Goal: Information Seeking & Learning: Learn about a topic

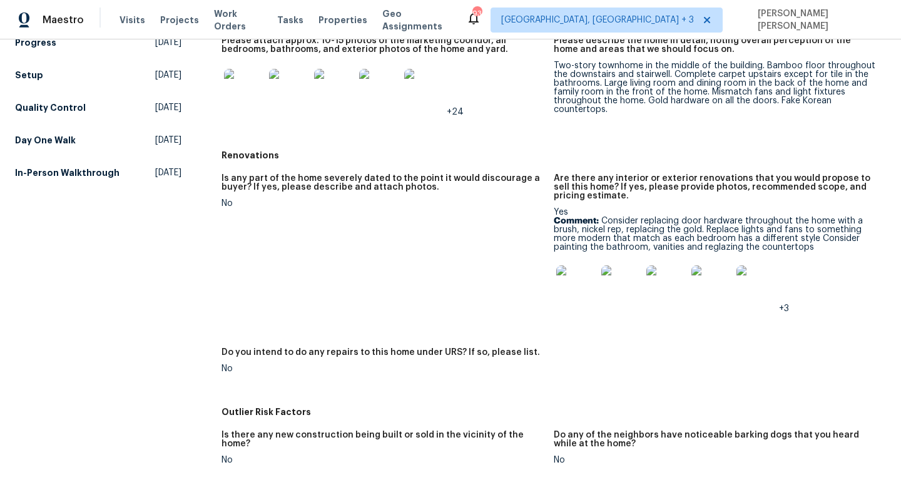
scroll to position [286, 0]
click at [635, 81] on div "Two-story townhome in the middle of the building. Bamboo floor throughout the d…" at bounding box center [715, 87] width 322 height 53
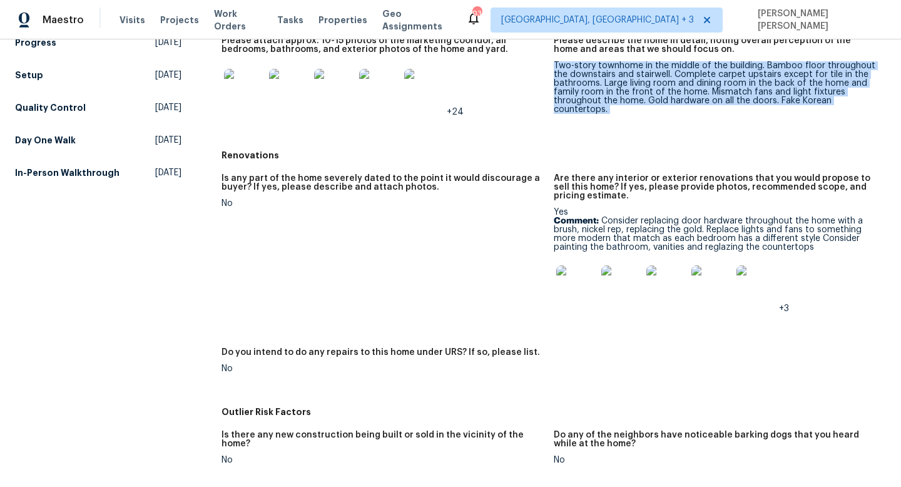
click at [635, 81] on div "Two-story townhome in the middle of the building. Bamboo floor throughout the d…" at bounding box center [715, 87] width 322 height 53
click at [624, 84] on div "Two-story townhome in the middle of the building. Bamboo floor throughout the d…" at bounding box center [715, 87] width 322 height 53
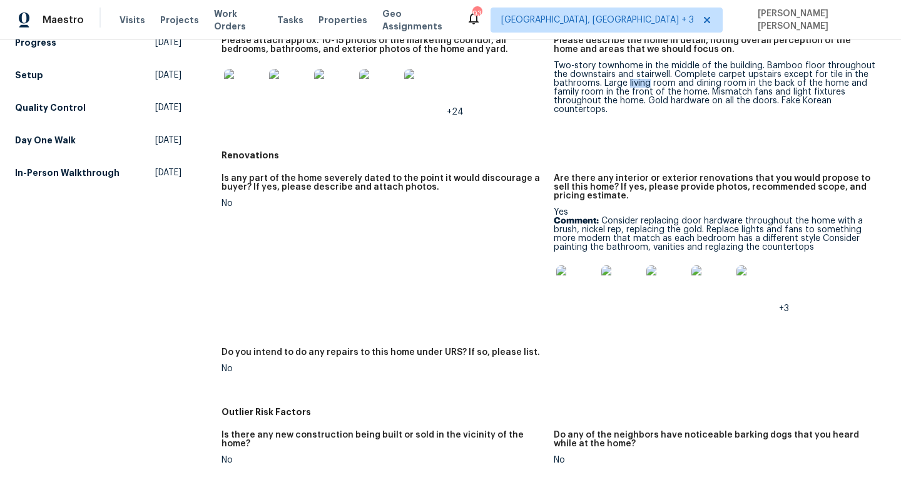
click at [624, 84] on div "Two-story townhome in the middle of the building. Bamboo floor throughout the d…" at bounding box center [715, 87] width 322 height 53
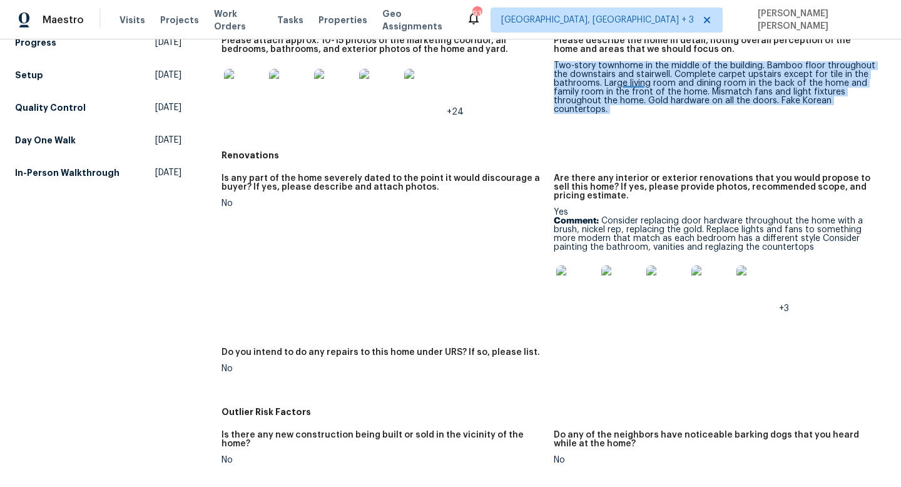
click at [624, 84] on div "Two-story townhome in the middle of the building. Bamboo floor throughout the d…" at bounding box center [715, 87] width 322 height 53
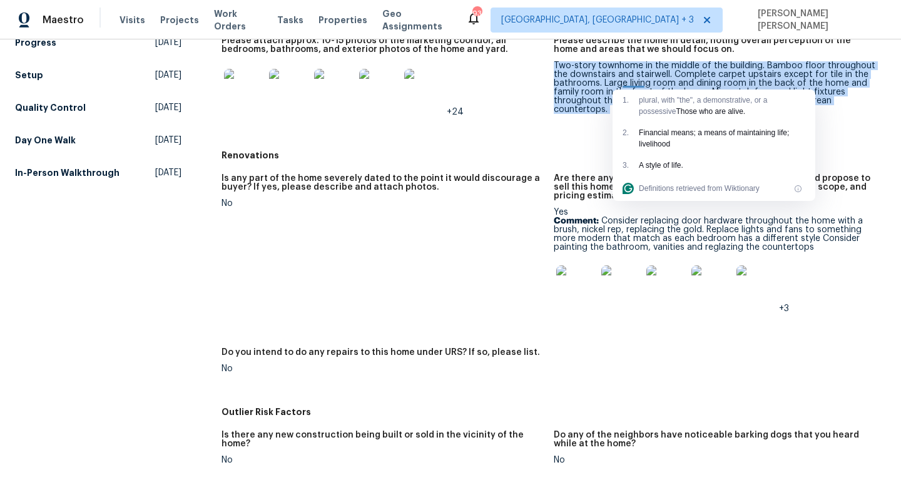
click at [603, 75] on div "Two-story townhome in the middle of the building. Bamboo floor throughout the d…" at bounding box center [715, 87] width 322 height 53
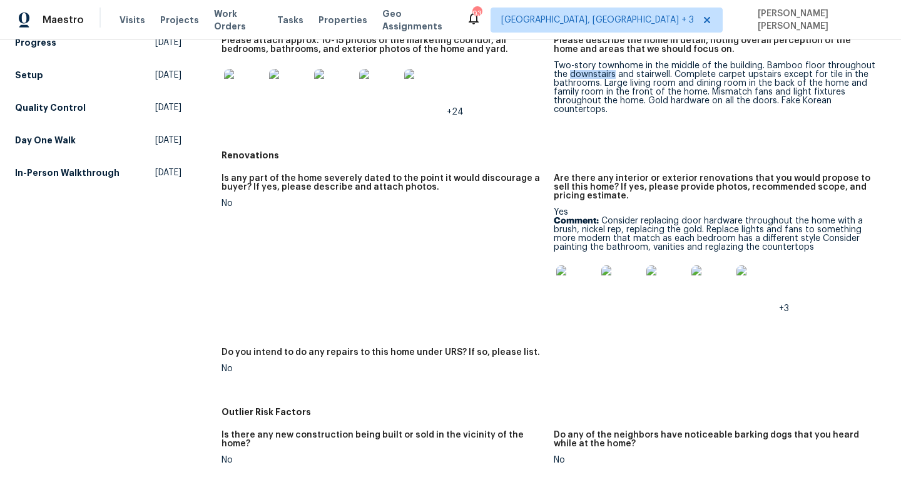
click at [603, 75] on div "Two-story townhome in the middle of the building. Bamboo floor throughout the d…" at bounding box center [715, 87] width 322 height 53
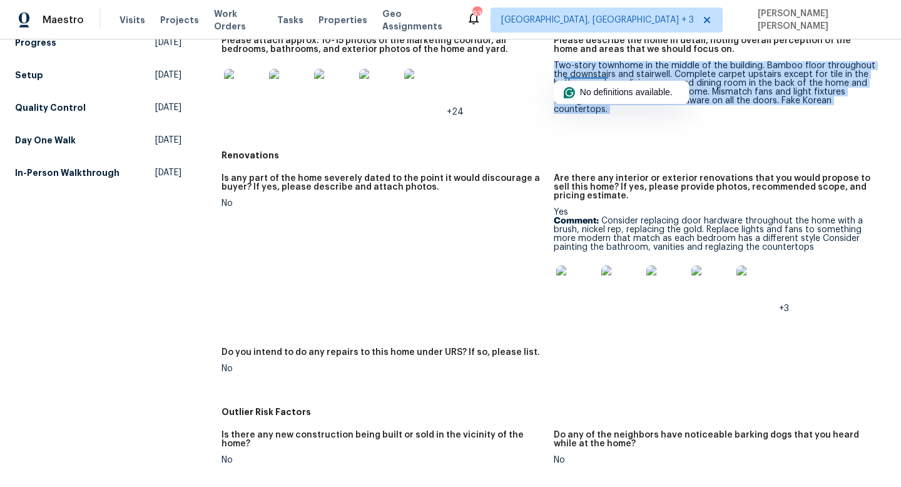
click at [603, 75] on div "Two-story townhome in the middle of the building. Bamboo floor throughout the d…" at bounding box center [715, 87] width 322 height 53
click at [573, 74] on div "Two-story townhome in the middle of the building. Bamboo floor throughout the d…" at bounding box center [715, 87] width 322 height 53
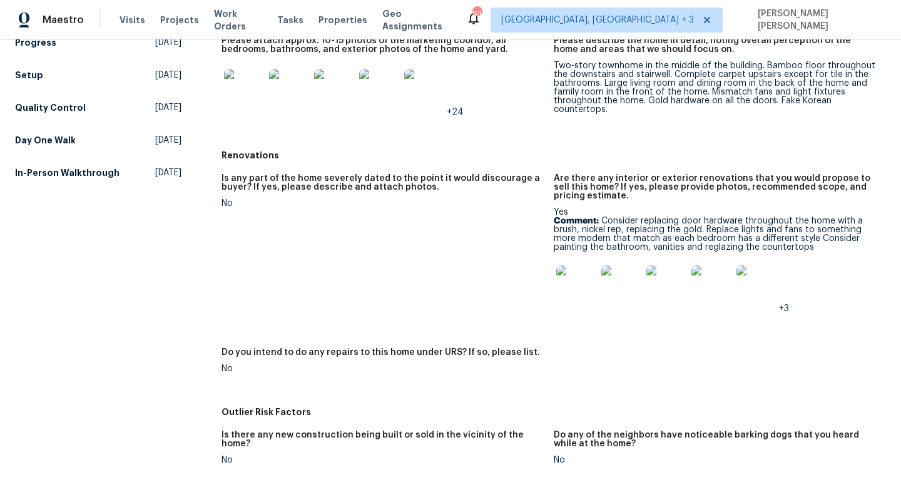
click at [573, 74] on div "Two-story townhome in the middle of the building. Bamboo floor throughout the d…" at bounding box center [715, 87] width 322 height 53
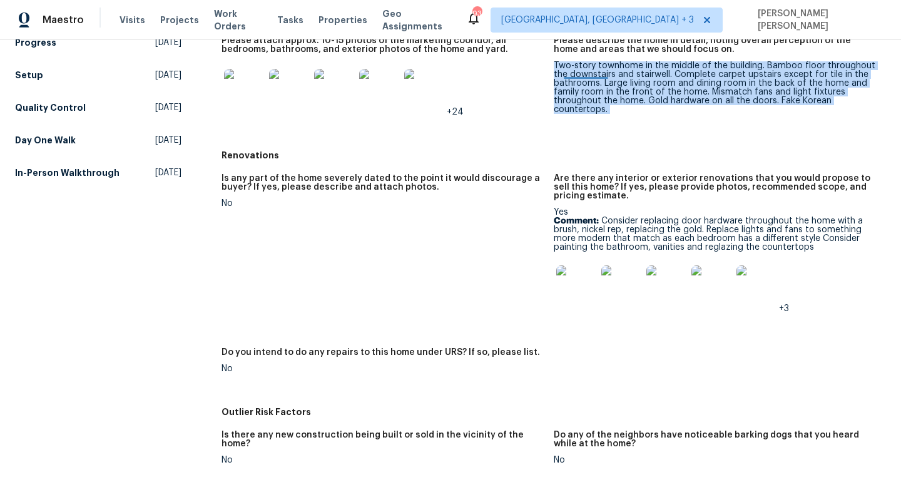
click at [573, 74] on div "Two-story townhome in the middle of the building. Bamboo floor throughout the d…" at bounding box center [715, 87] width 322 height 53
click at [572, 73] on div "Two-story townhome in the middle of the building. Bamboo floor throughout the d…" at bounding box center [715, 87] width 322 height 53
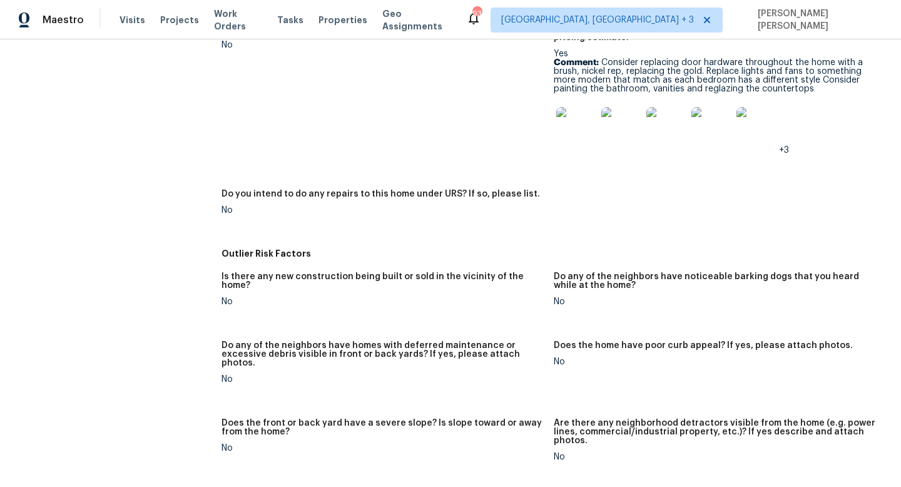
scroll to position [448, 0]
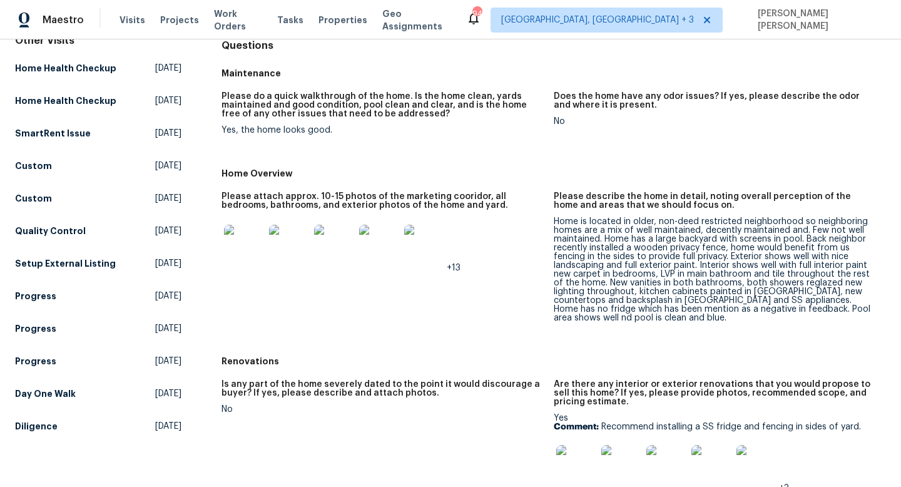
scroll to position [280, 0]
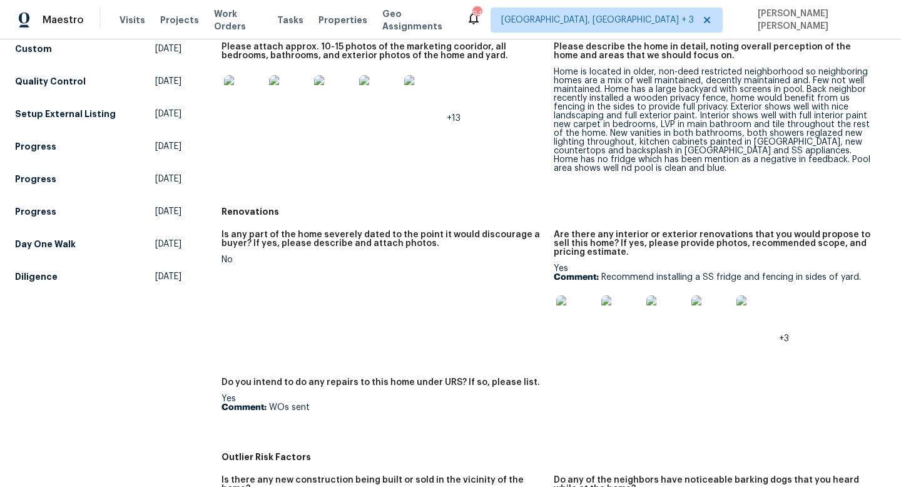
click at [616, 122] on div "Home is located in older, non-deed restricted neighborhood so neighboring homes…" at bounding box center [715, 120] width 322 height 105
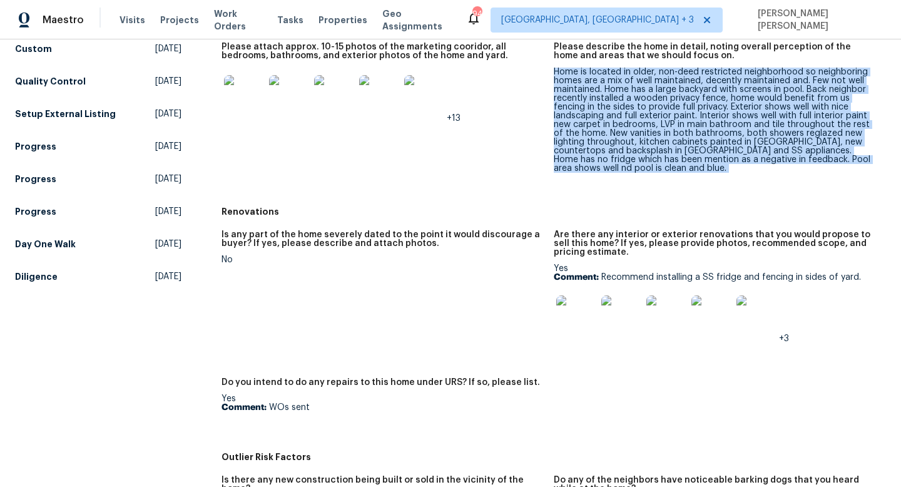
click at [575, 111] on div "Home is located in older, non-deed restricted neighborhood so neighboring homes…" at bounding box center [715, 120] width 322 height 105
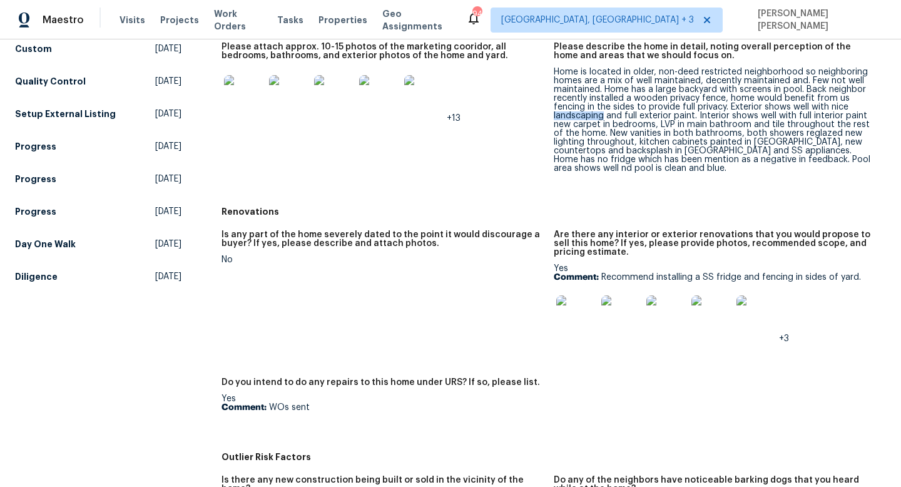
click at [575, 111] on div "Home is located in older, non-deed restricted neighborhood so neighboring homes…" at bounding box center [715, 120] width 322 height 105
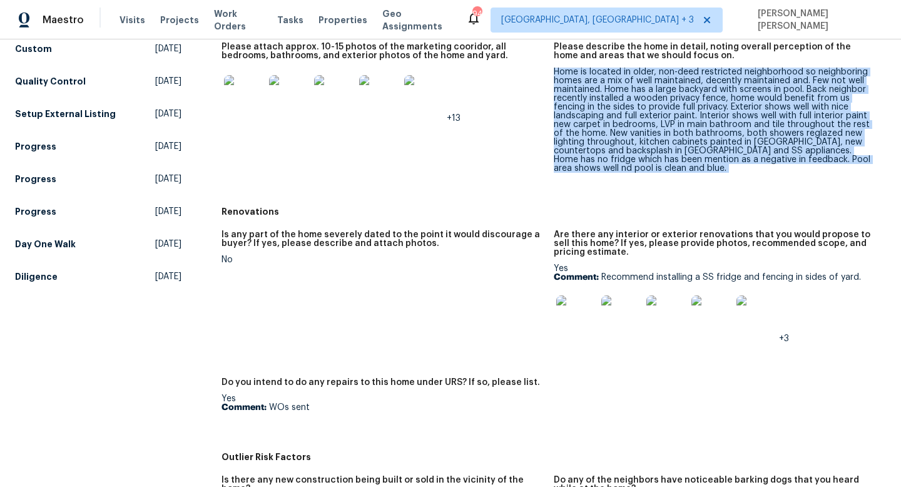
click at [575, 111] on div "Home is located in older, non-deed restricted neighborhood so neighboring homes…" at bounding box center [715, 120] width 322 height 105
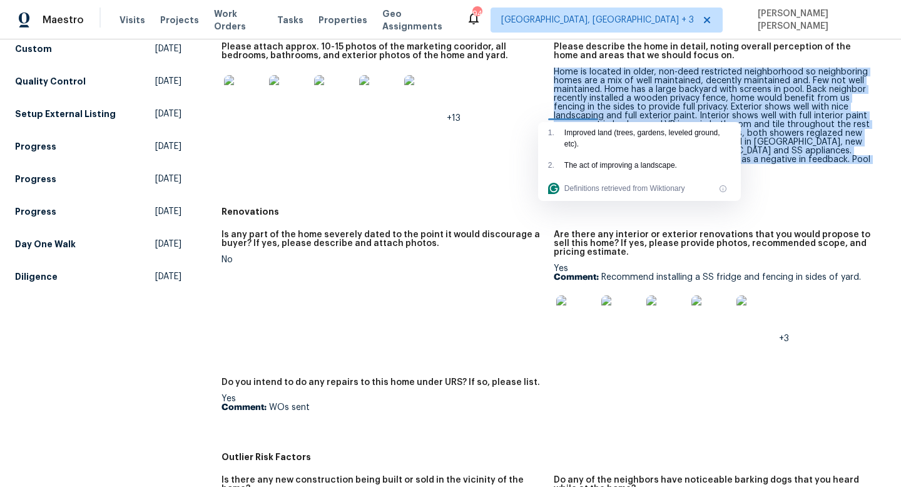
click at [592, 89] on div "Home is located in older, non-deed restricted neighborhood so neighboring homes…" at bounding box center [715, 120] width 322 height 105
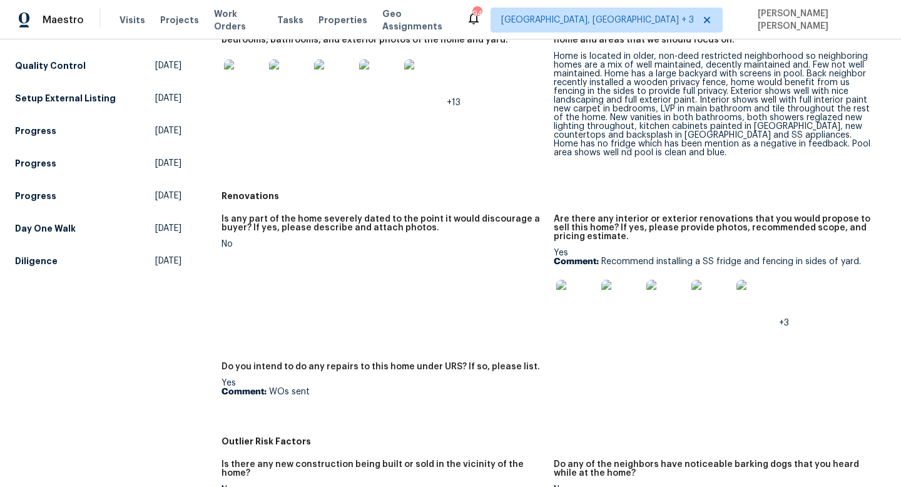
scroll to position [296, 0]
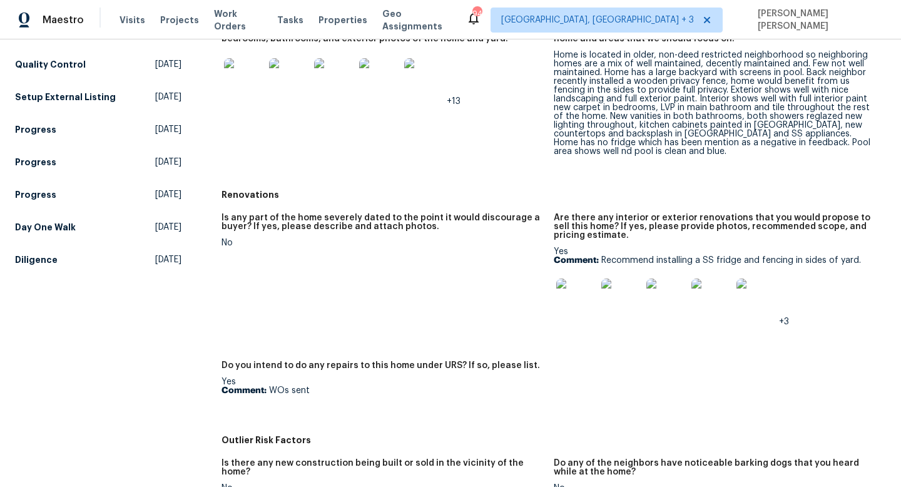
click at [556, 301] on img at bounding box center [576, 298] width 40 height 40
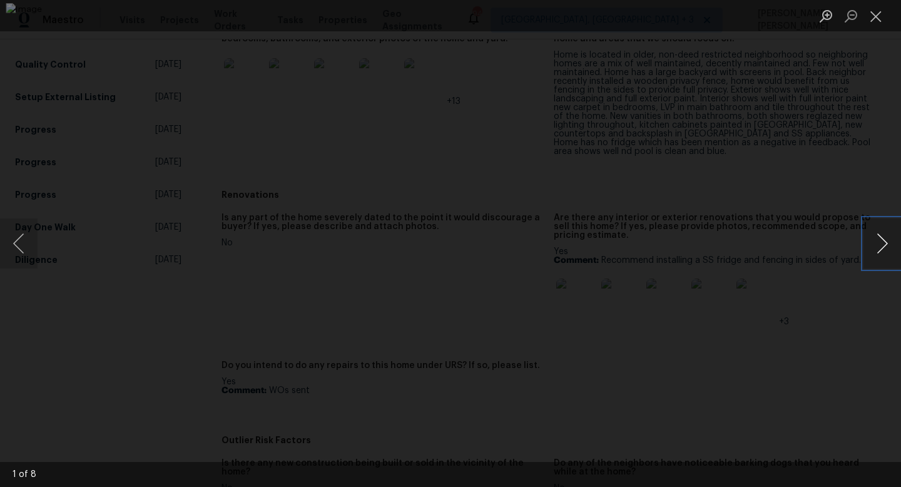
click at [881, 239] on button "Next image" at bounding box center [882, 243] width 38 height 50
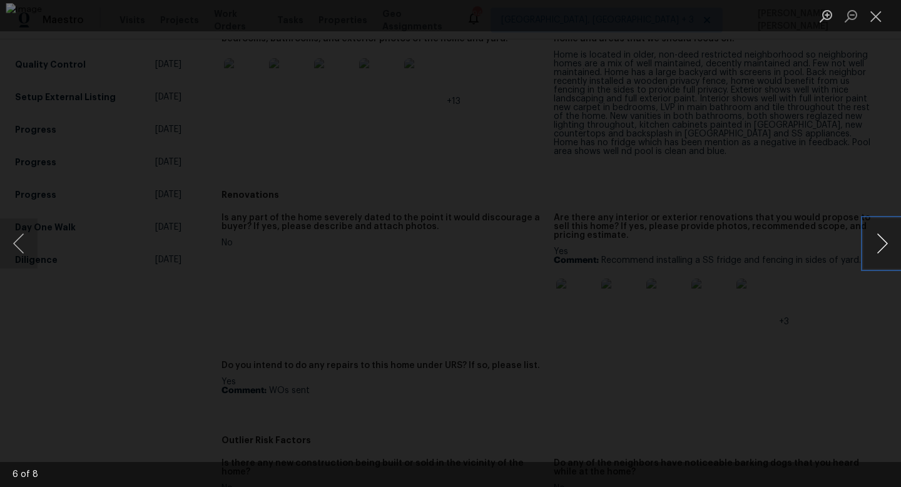
click at [881, 239] on button "Next image" at bounding box center [882, 243] width 38 height 50
click at [873, 118] on div "Lightbox" at bounding box center [450, 243] width 901 height 487
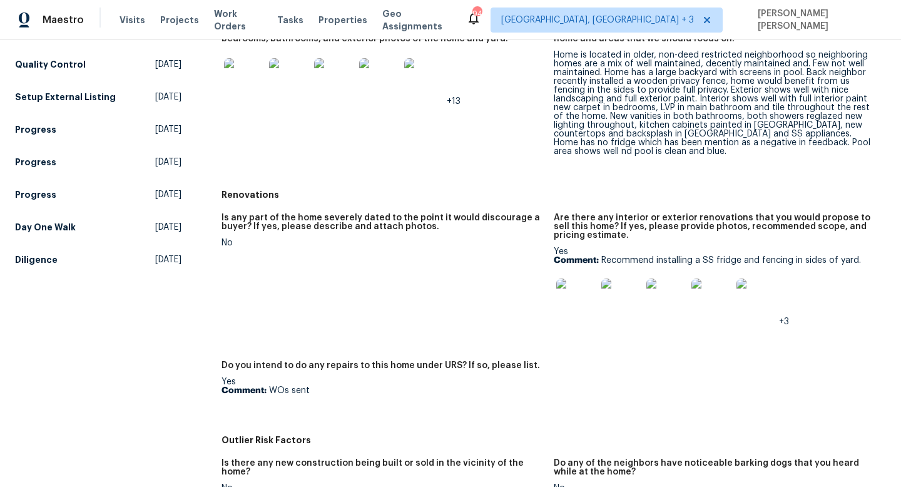
click at [724, 131] on div "Home is located in older, non-deed restricted neighborhood so neighboring homes…" at bounding box center [715, 103] width 322 height 105
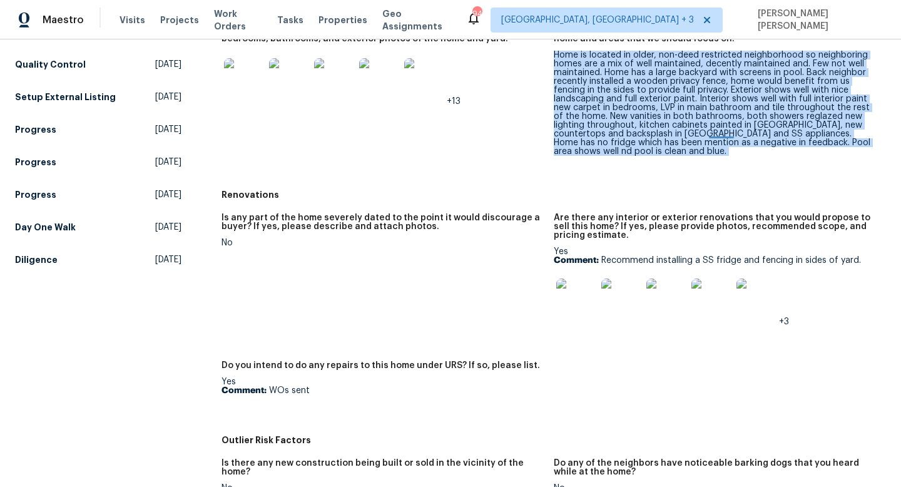
click at [724, 131] on div "Home is located in older, non-deed restricted neighborhood so neighboring homes…" at bounding box center [715, 103] width 322 height 105
click at [649, 84] on div "Home is located in older, non-deed restricted neighborhood so neighboring homes…" at bounding box center [715, 103] width 322 height 105
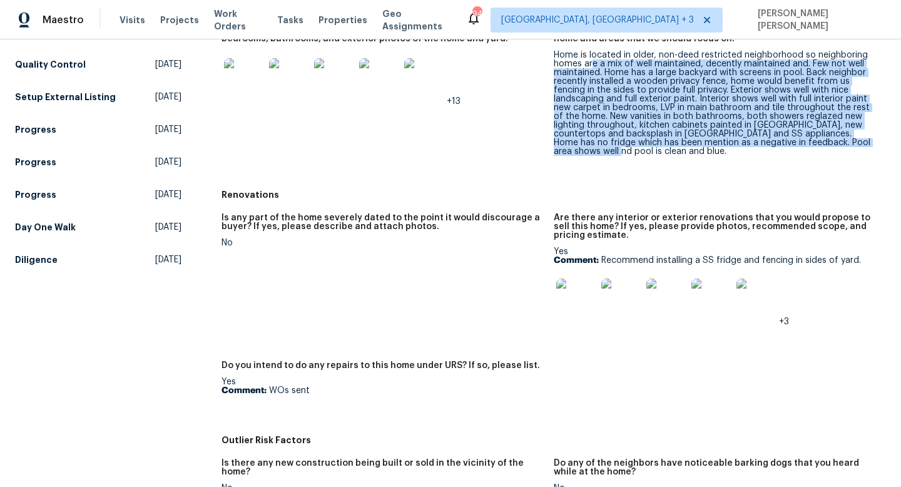
drag, startPoint x: 588, startPoint y: 67, endPoint x: 789, endPoint y: 150, distance: 217.3
click at [789, 150] on div "Home is located in older, non-deed restricted neighborhood so neighboring homes…" at bounding box center [715, 103] width 322 height 105
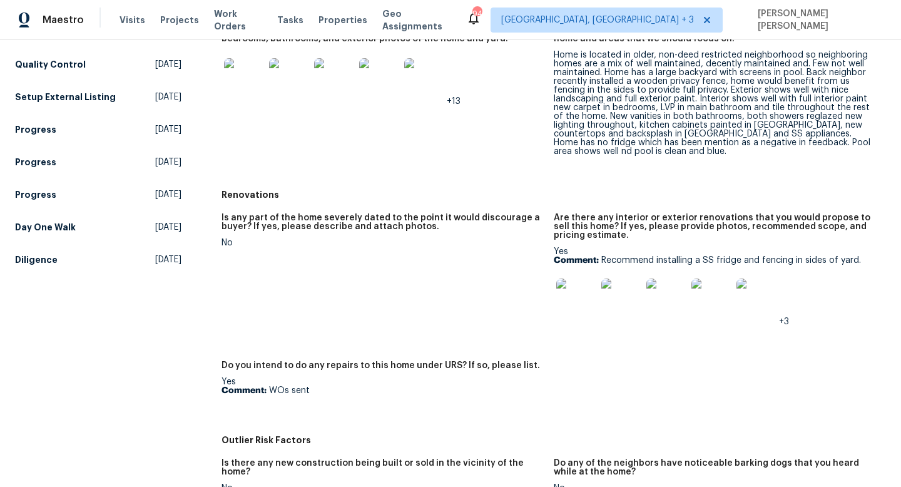
click at [653, 135] on div "Home is located in older, non-deed restricted neighborhood so neighboring homes…" at bounding box center [715, 103] width 322 height 105
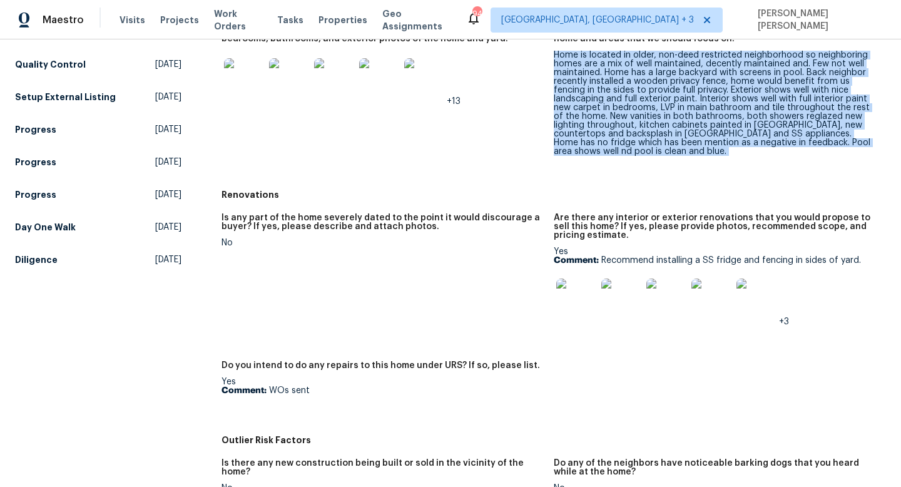
click at [653, 135] on div "Home is located in older, non-deed restricted neighborhood so neighboring homes…" at bounding box center [715, 103] width 322 height 105
click at [617, 104] on div "Home is located in older, non-deed restricted neighborhood so neighboring homes…" at bounding box center [715, 103] width 322 height 105
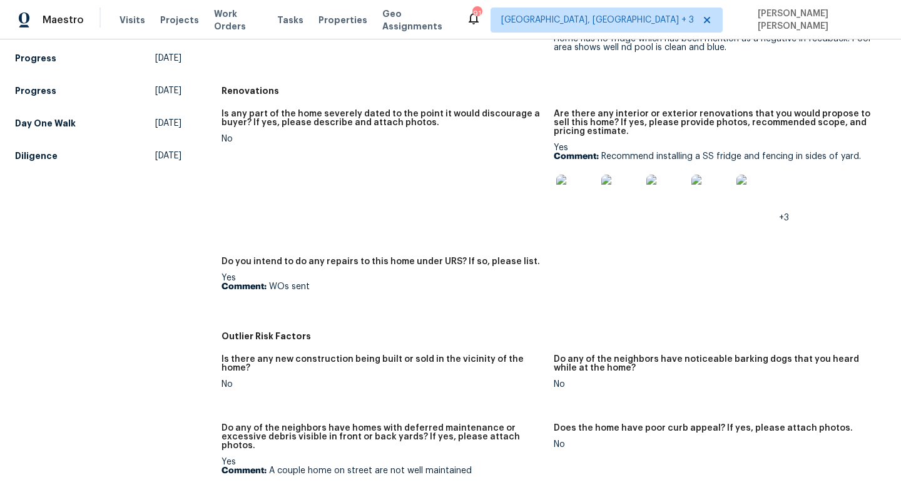
scroll to position [0, 0]
